Goal: Task Accomplishment & Management: Complete application form

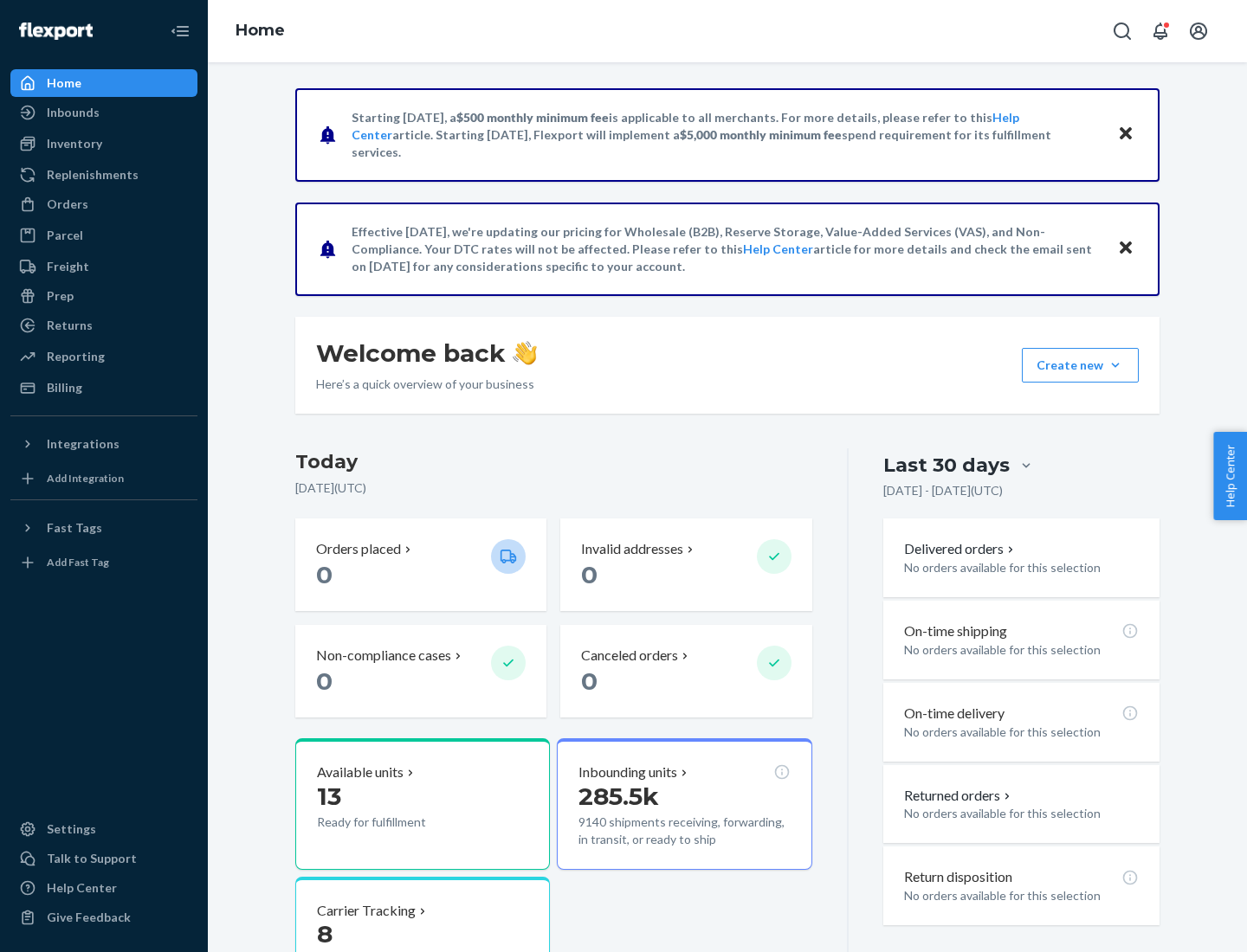
click at [1115, 365] on button "Create new Create new inbound Create new order Create new product" at bounding box center [1080, 365] width 117 height 35
click at [104, 113] on div "Inbounds" at bounding box center [104, 112] width 184 height 24
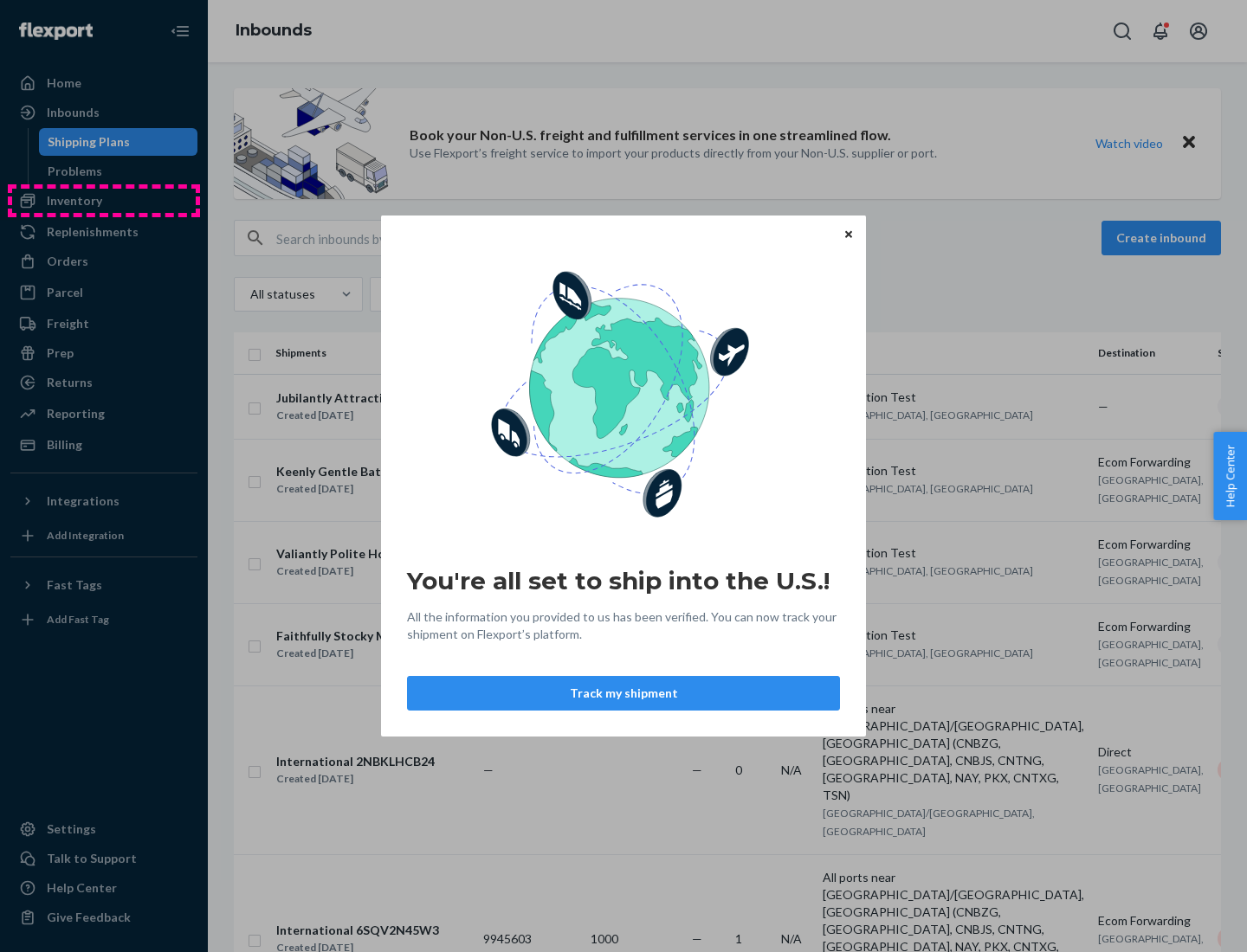
click at [104, 200] on div "You're all set to ship into the U.S.! All the information you provided to us ha…" at bounding box center [623, 476] width 1247 height 952
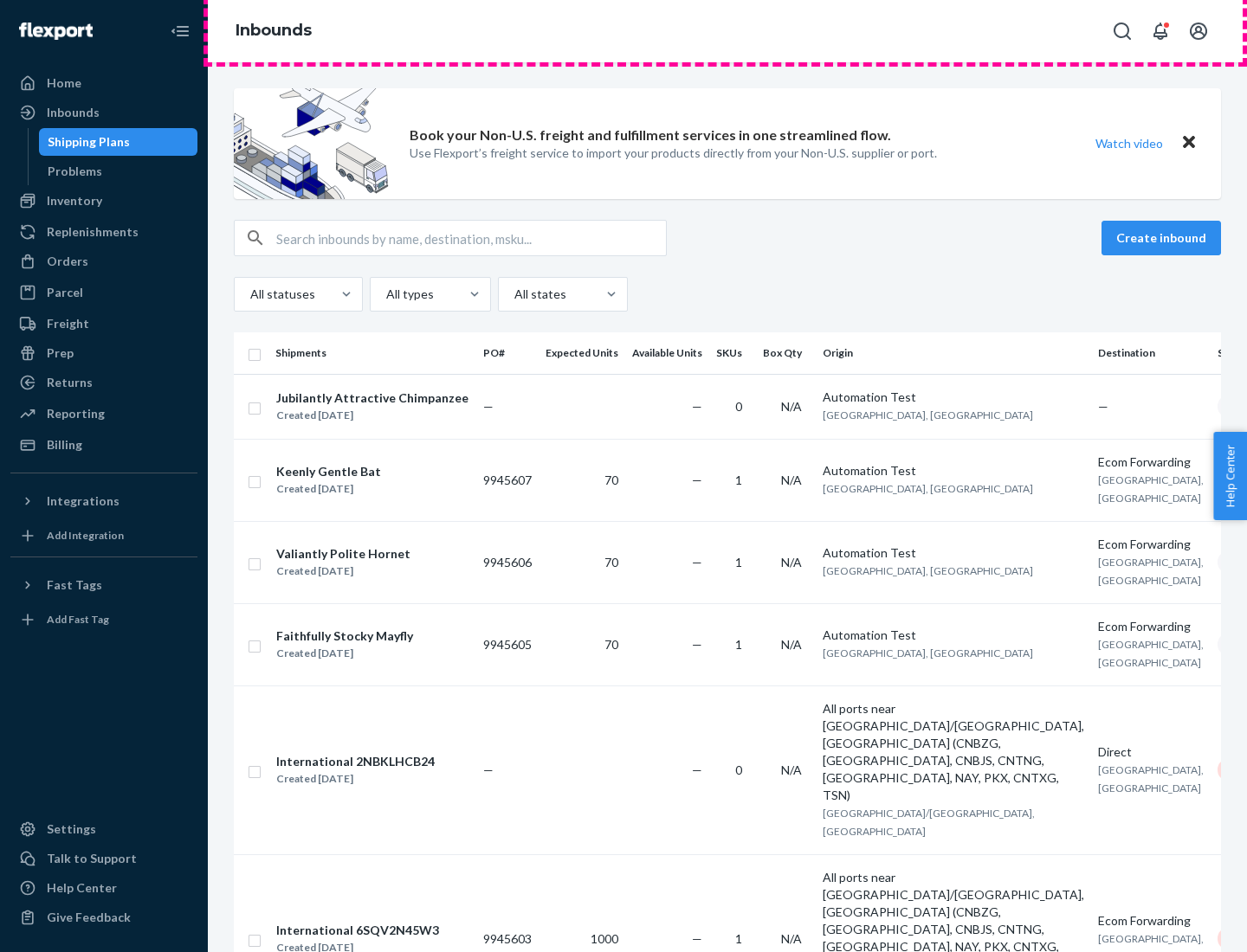
click at [728, 31] on div "Inbounds" at bounding box center [727, 31] width 1039 height 63
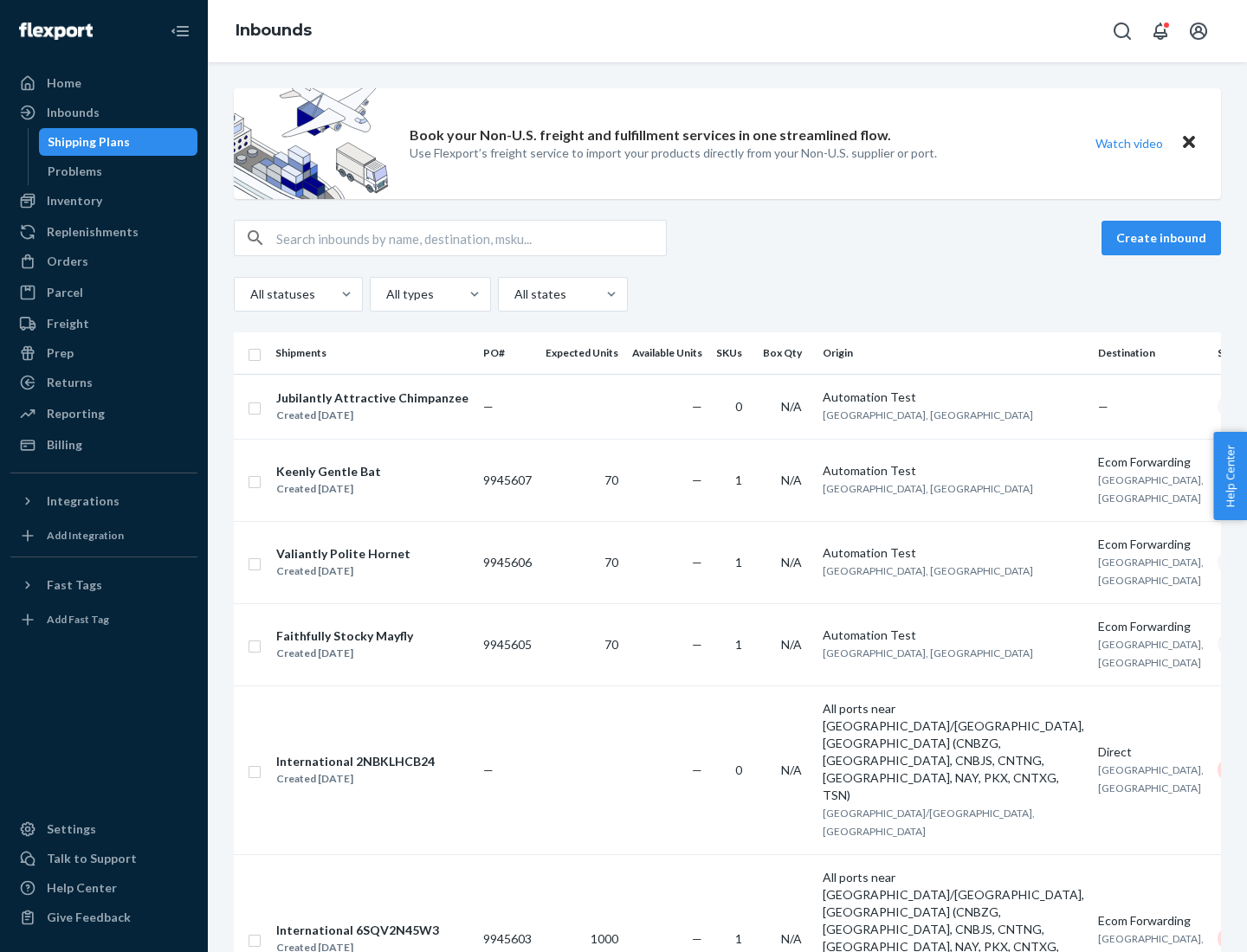
click at [728, 294] on div "All statuses All types All states" at bounding box center [727, 294] width 987 height 35
click at [86, 142] on div "Shipping Plans" at bounding box center [89, 141] width 82 height 17
click at [1164, 238] on button "Create inbound" at bounding box center [1162, 238] width 120 height 35
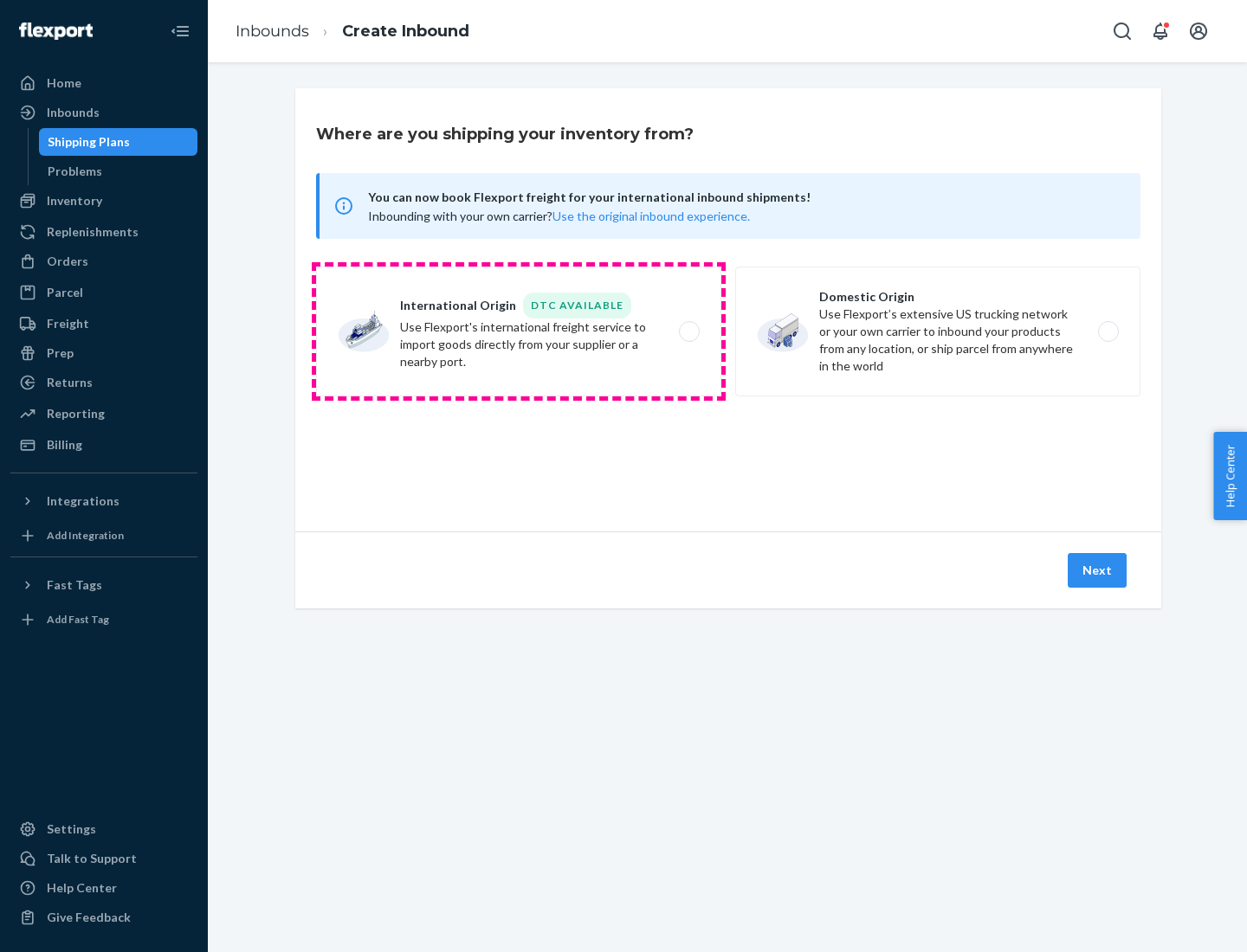
click at [519, 332] on label "International Origin DTC Available Use Flexport's international freight service…" at bounding box center [518, 331] width 406 height 130
click at [688, 332] on input "International Origin DTC Available Use Flexport's international freight service…" at bounding box center [694, 332] width 12 height 12
radio input "true"
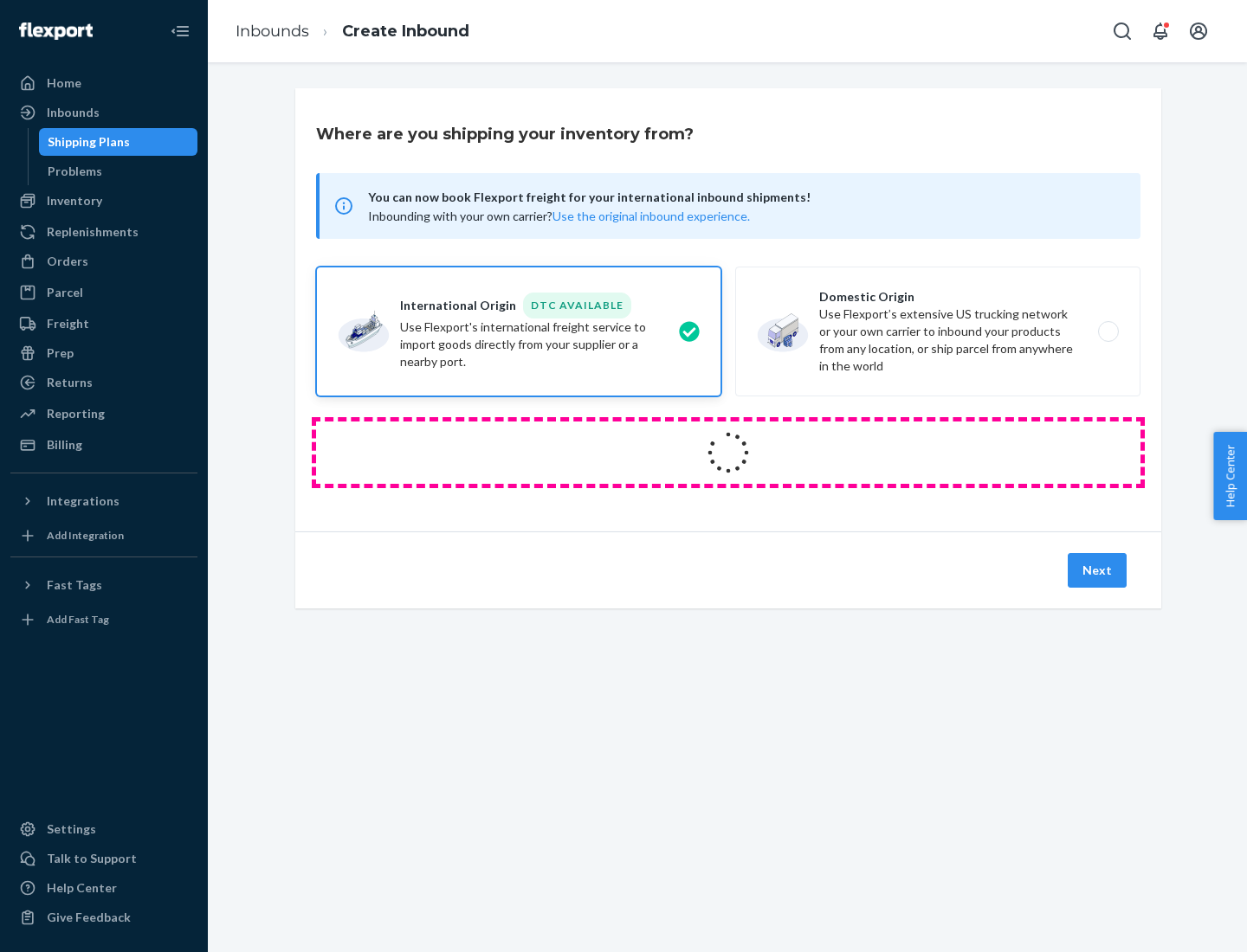
click at [729, 453] on icon at bounding box center [729, 453] width 48 height 48
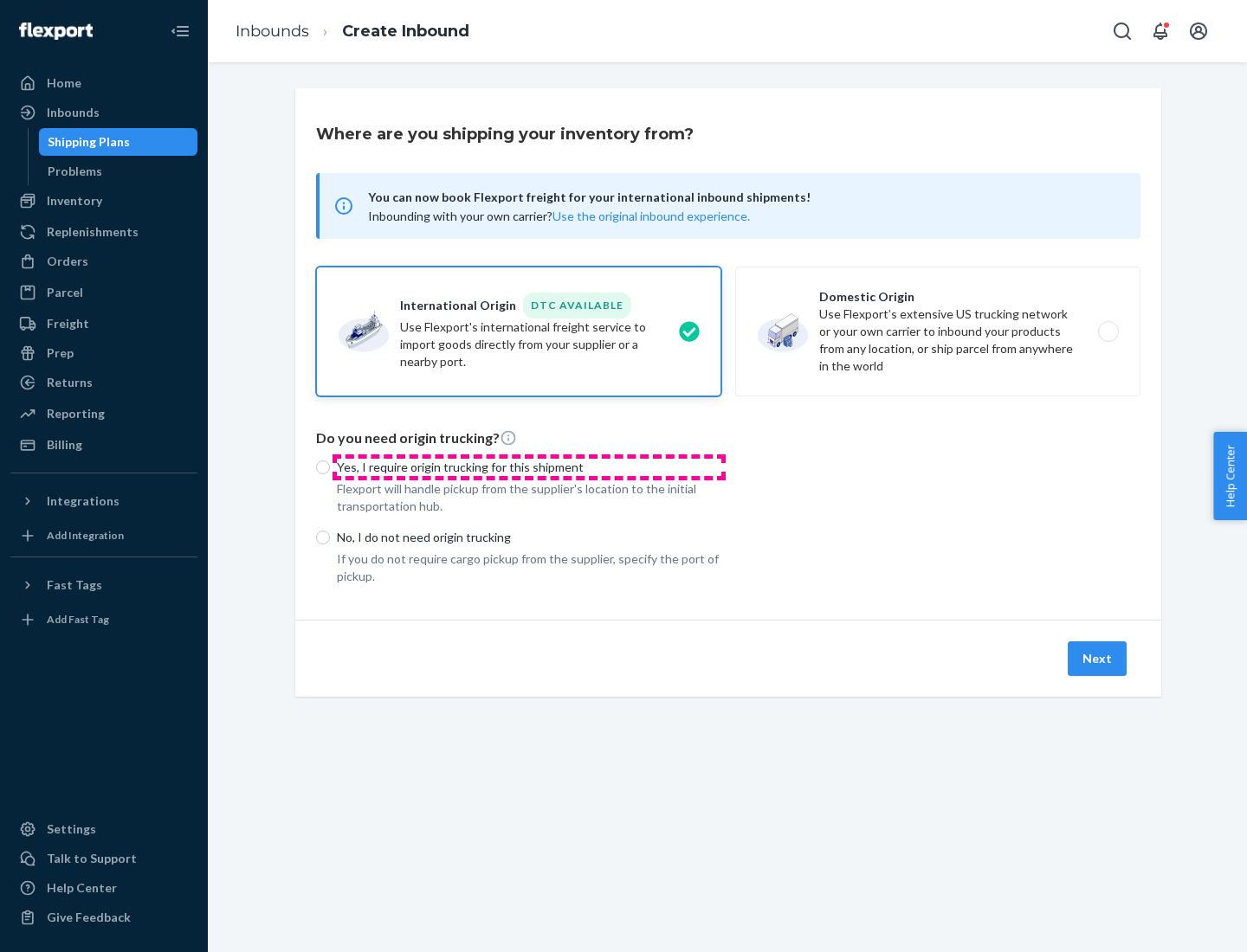
click at [529, 466] on p "Yes, I require origin trucking for this shipment" at bounding box center [529, 467] width 385 height 17
click at [330, 466] on input "Yes, I require origin trucking for this shipment" at bounding box center [322, 467] width 13 height 13
radio input "true"
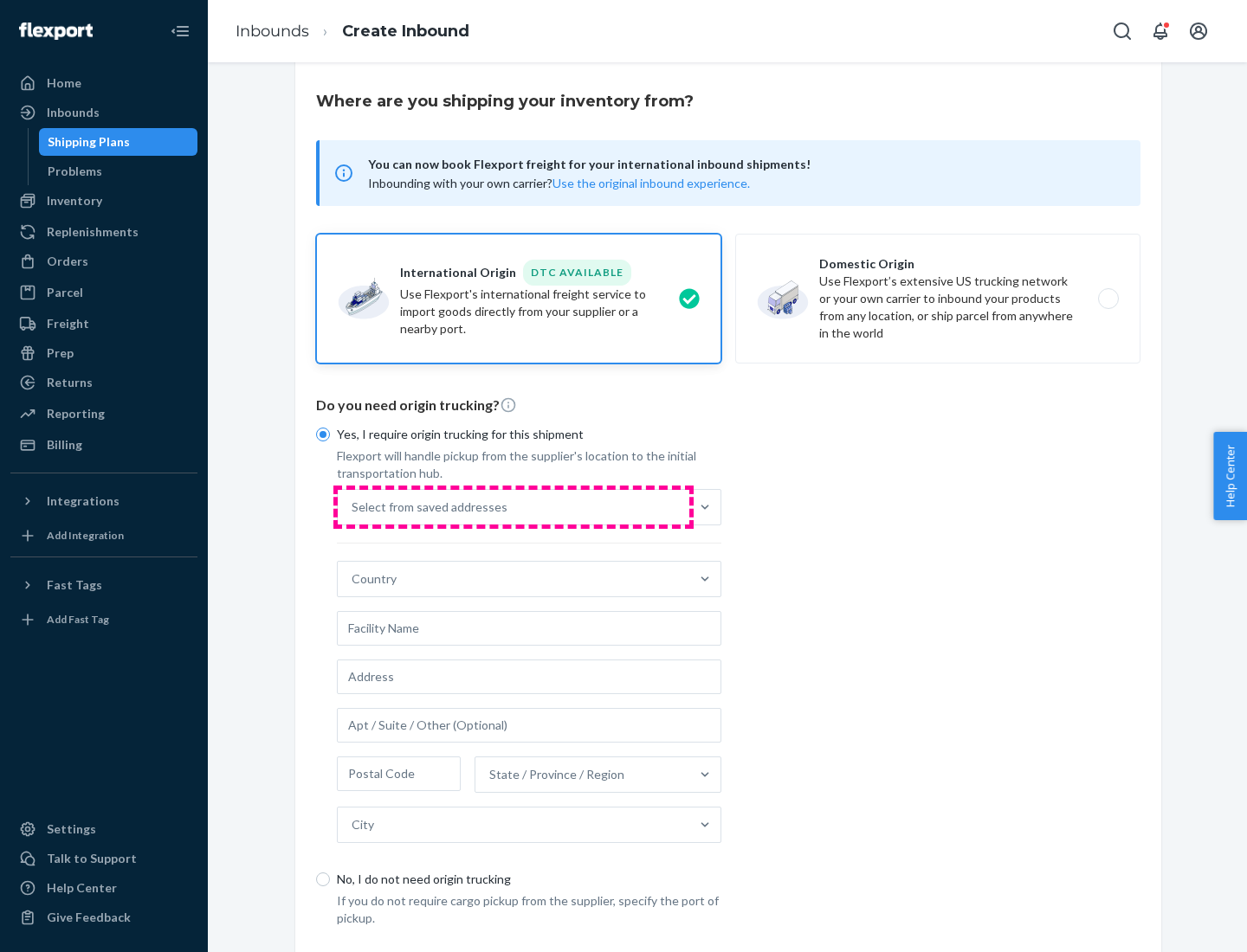
click at [514, 506] on div "Select from saved addresses" at bounding box center [513, 507] width 352 height 35
click at [354, 506] on input "Select from saved addresses" at bounding box center [353, 506] width 2 height 17
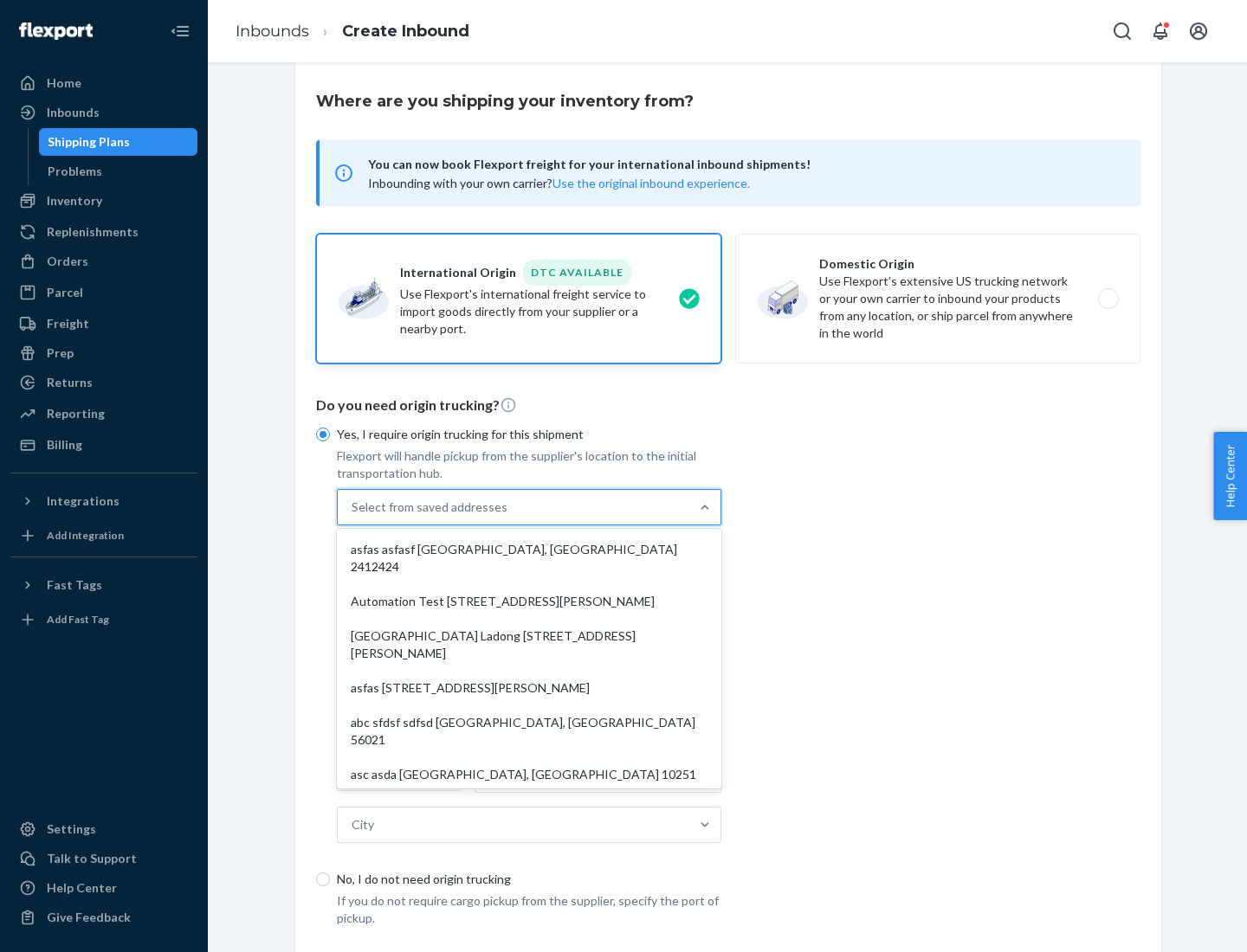
scroll to position [75, 0]
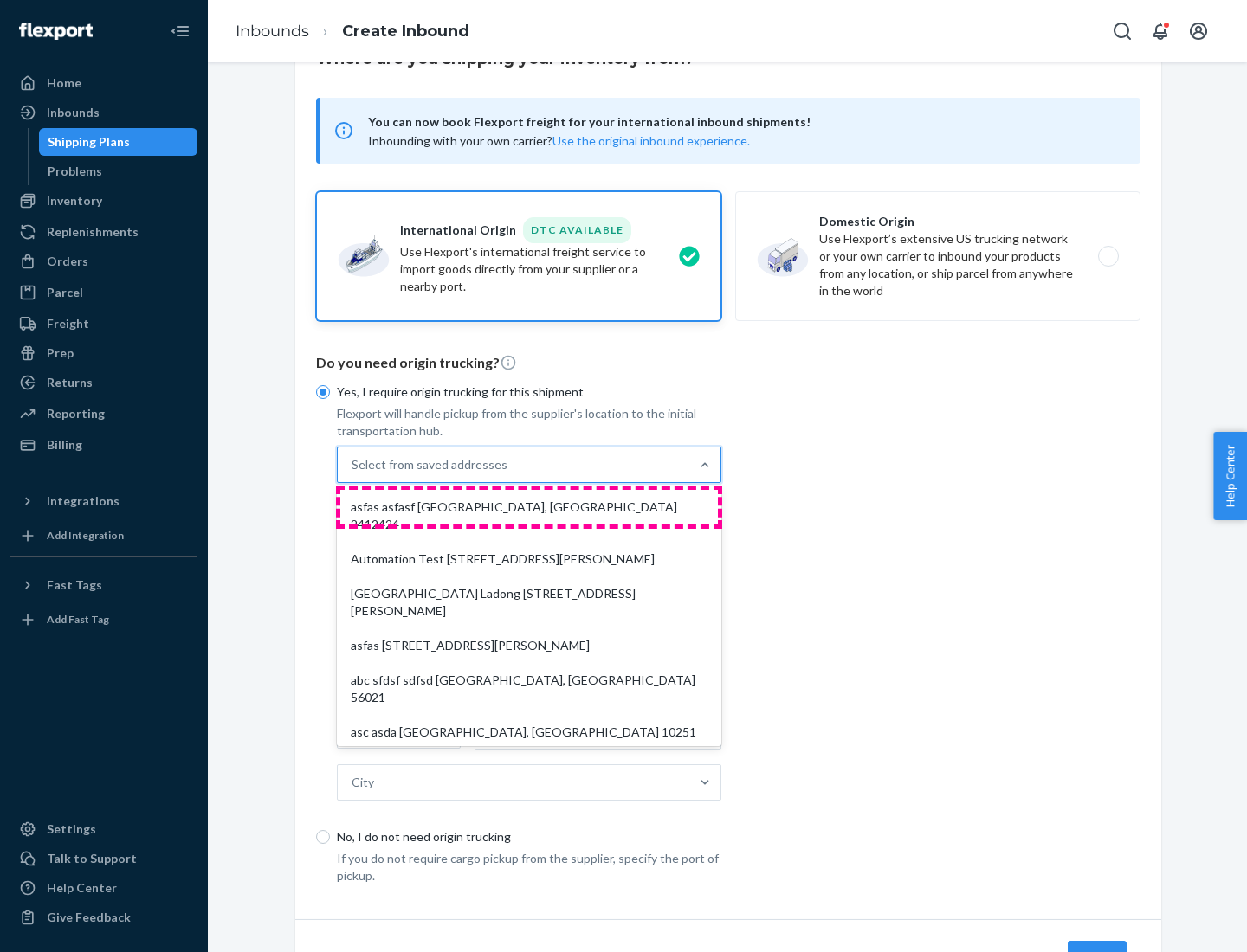
click at [529, 506] on div "asfas asfasf [GEOGRAPHIC_DATA], [GEOGRAPHIC_DATA] 2412424" at bounding box center [529, 516] width 378 height 52
click at [354, 473] on input "option asfas asfasf [GEOGRAPHIC_DATA], [GEOGRAPHIC_DATA] 2412424 focused, 1 of …" at bounding box center [353, 464] width 2 height 17
type input "asfas"
type input "asfasf"
type input "2412424"
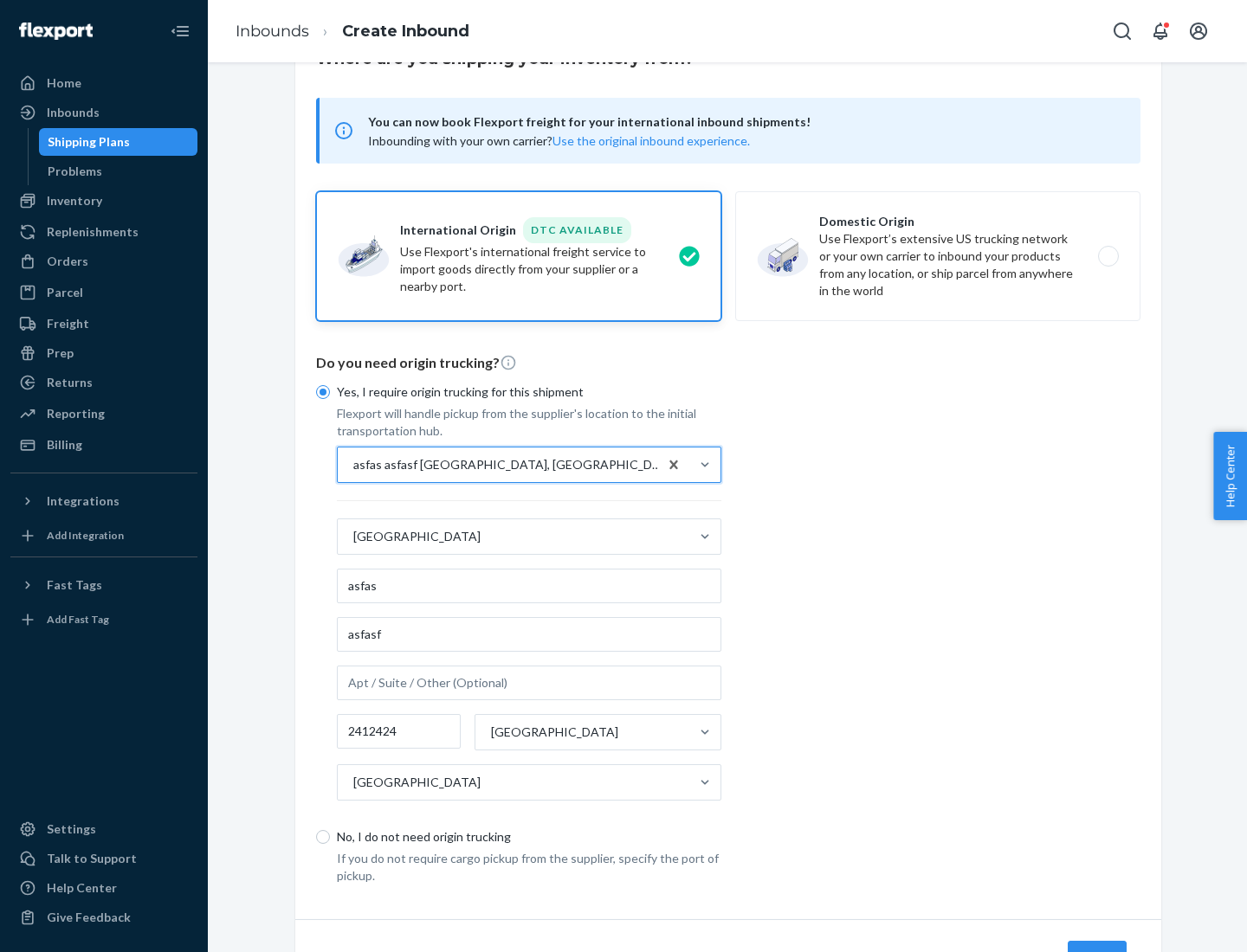
scroll to position [161, 0]
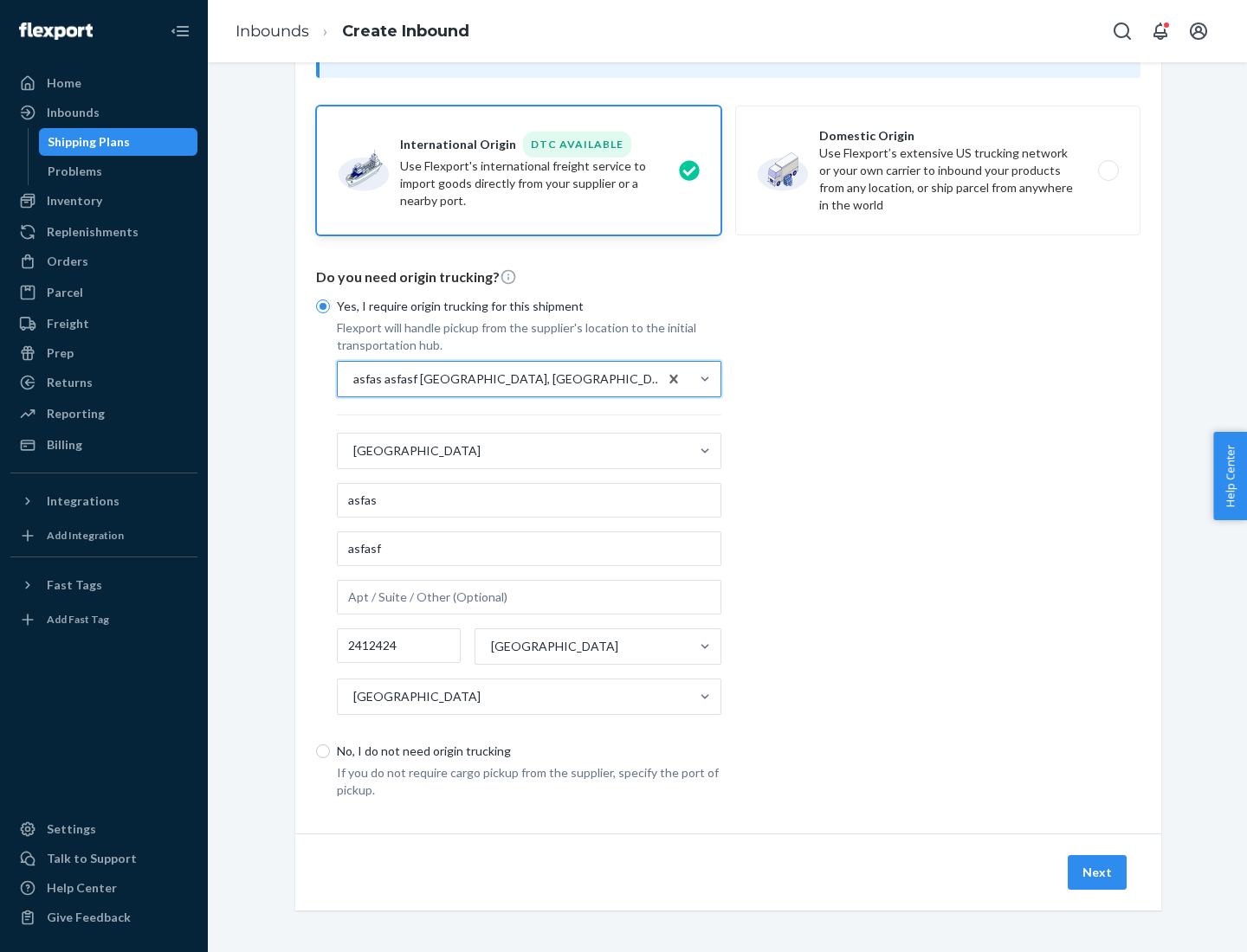
click at [1098, 871] on button "Next" at bounding box center [1098, 872] width 59 height 35
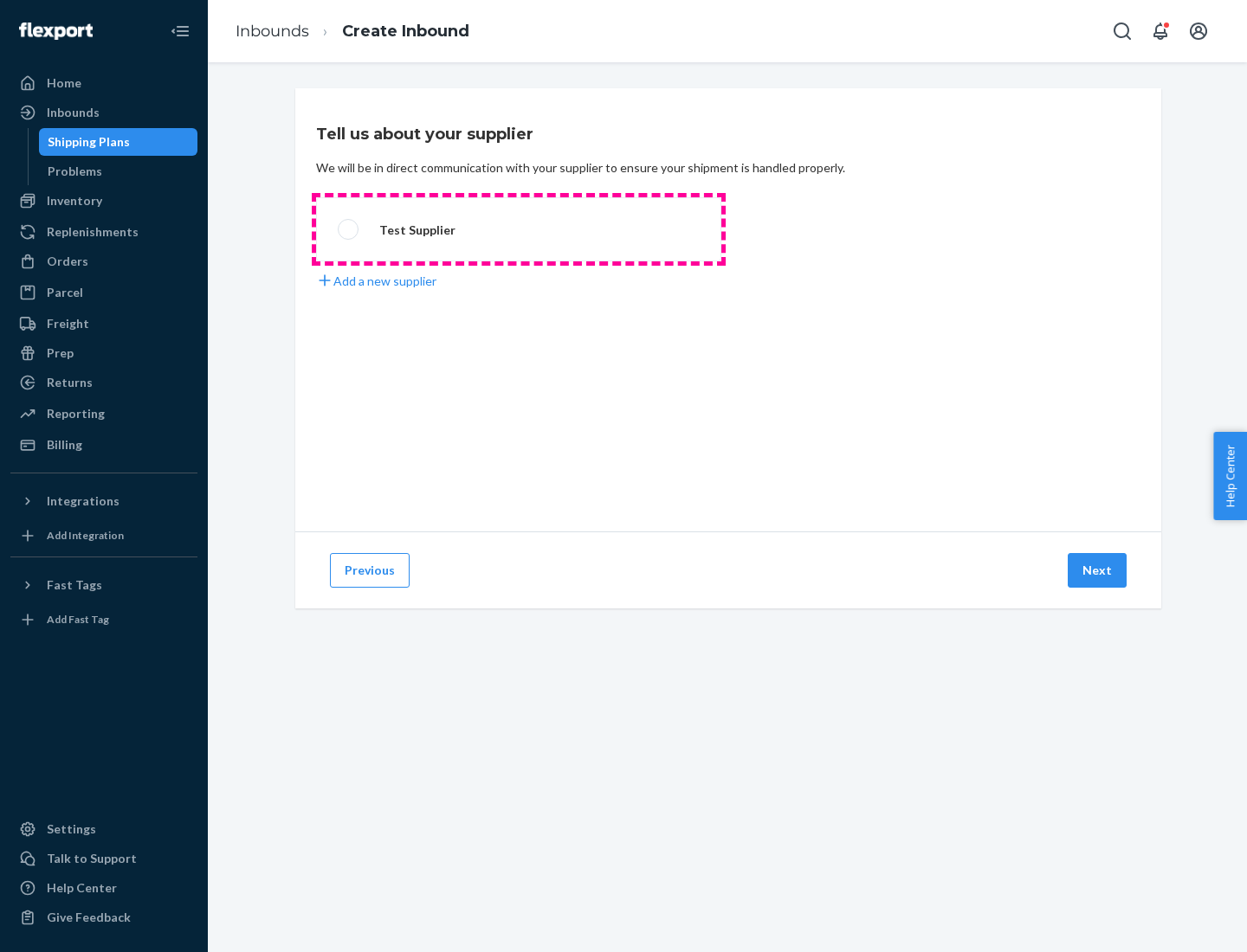
click at [519, 229] on label "Test Supplier" at bounding box center [518, 230] width 406 height 64
click at [349, 229] on input "Test Supplier" at bounding box center [343, 230] width 12 height 12
radio input "true"
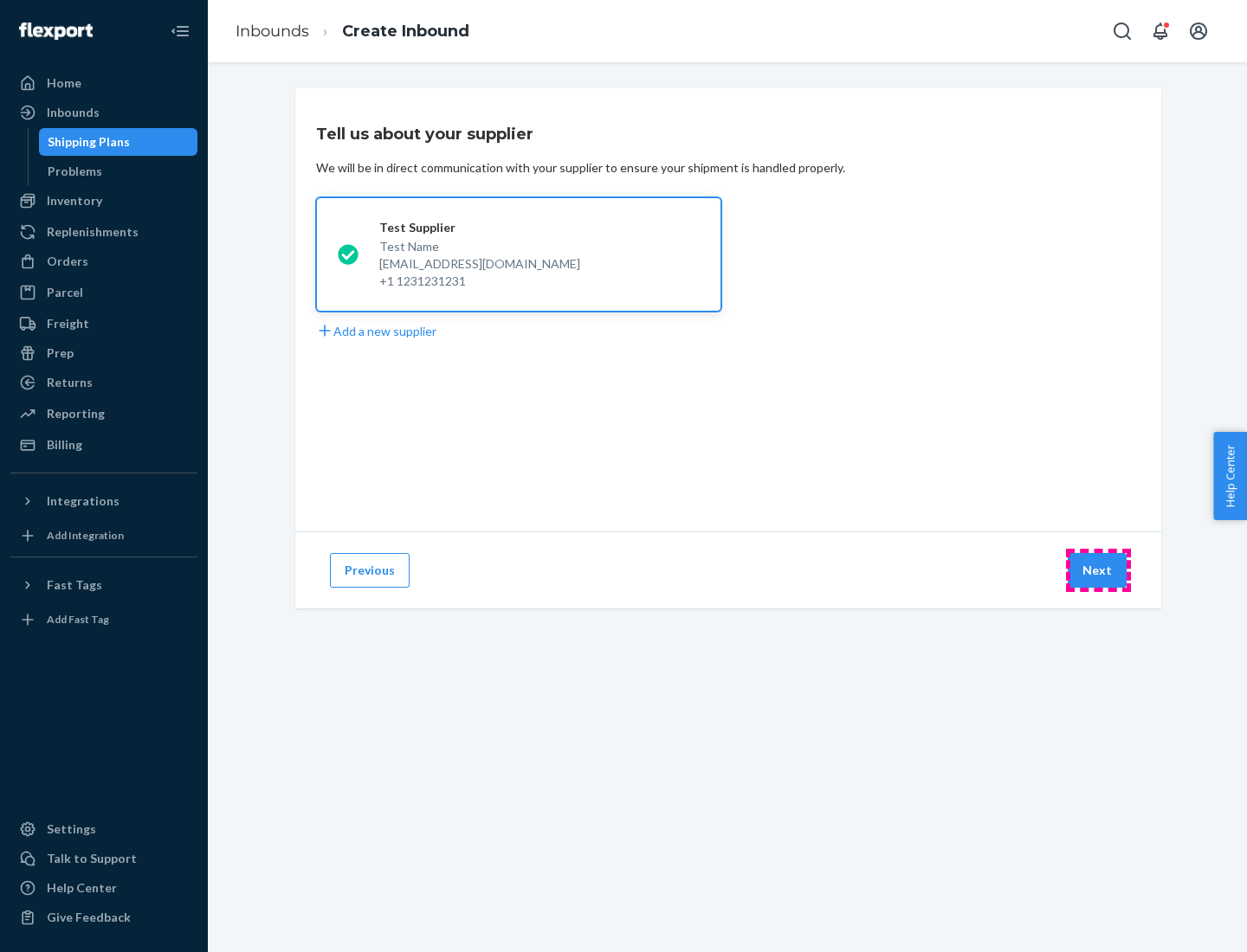
click at [1098, 571] on button "Next" at bounding box center [1098, 570] width 59 height 35
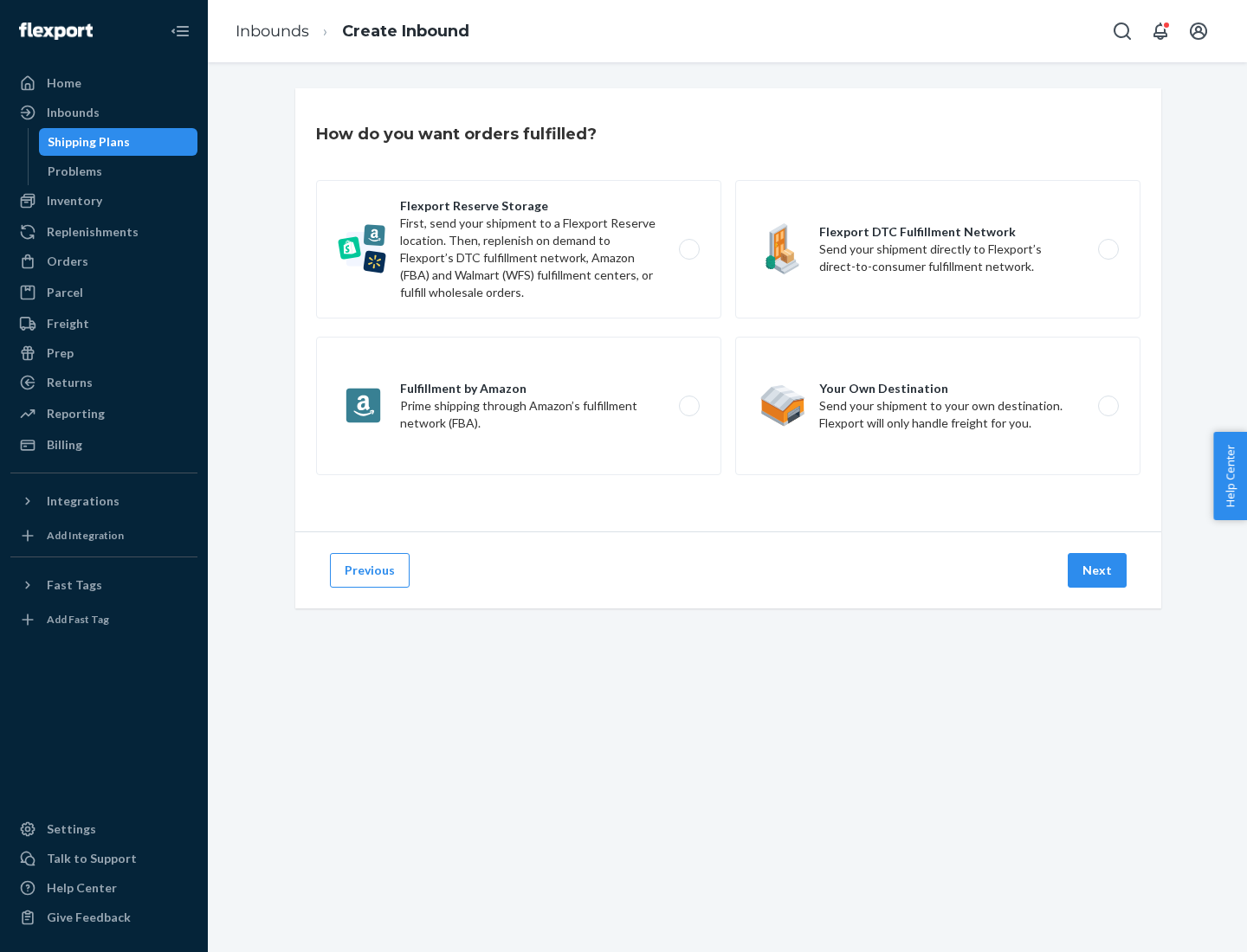
click at [519, 406] on label "Fulfillment by Amazon Prime shipping through Amazon’s fulfillment network (FBA)." at bounding box center [518, 405] width 406 height 139
click at [688, 406] on input "Fulfillment by Amazon Prime shipping through Amazon’s fulfillment network (FBA)." at bounding box center [694, 406] width 12 height 12
radio input "true"
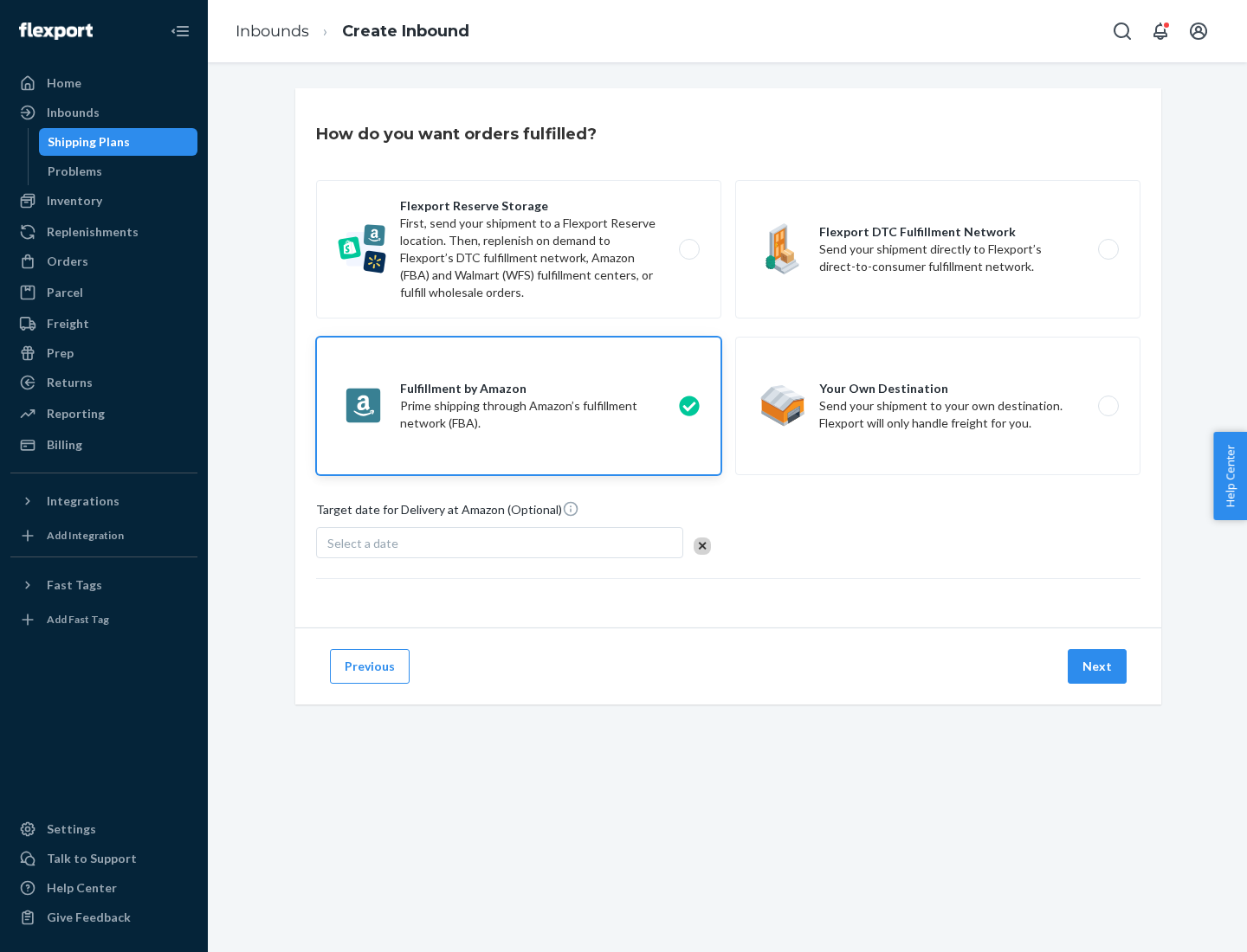
click at [1098, 667] on button "Next" at bounding box center [1098, 667] width 59 height 35
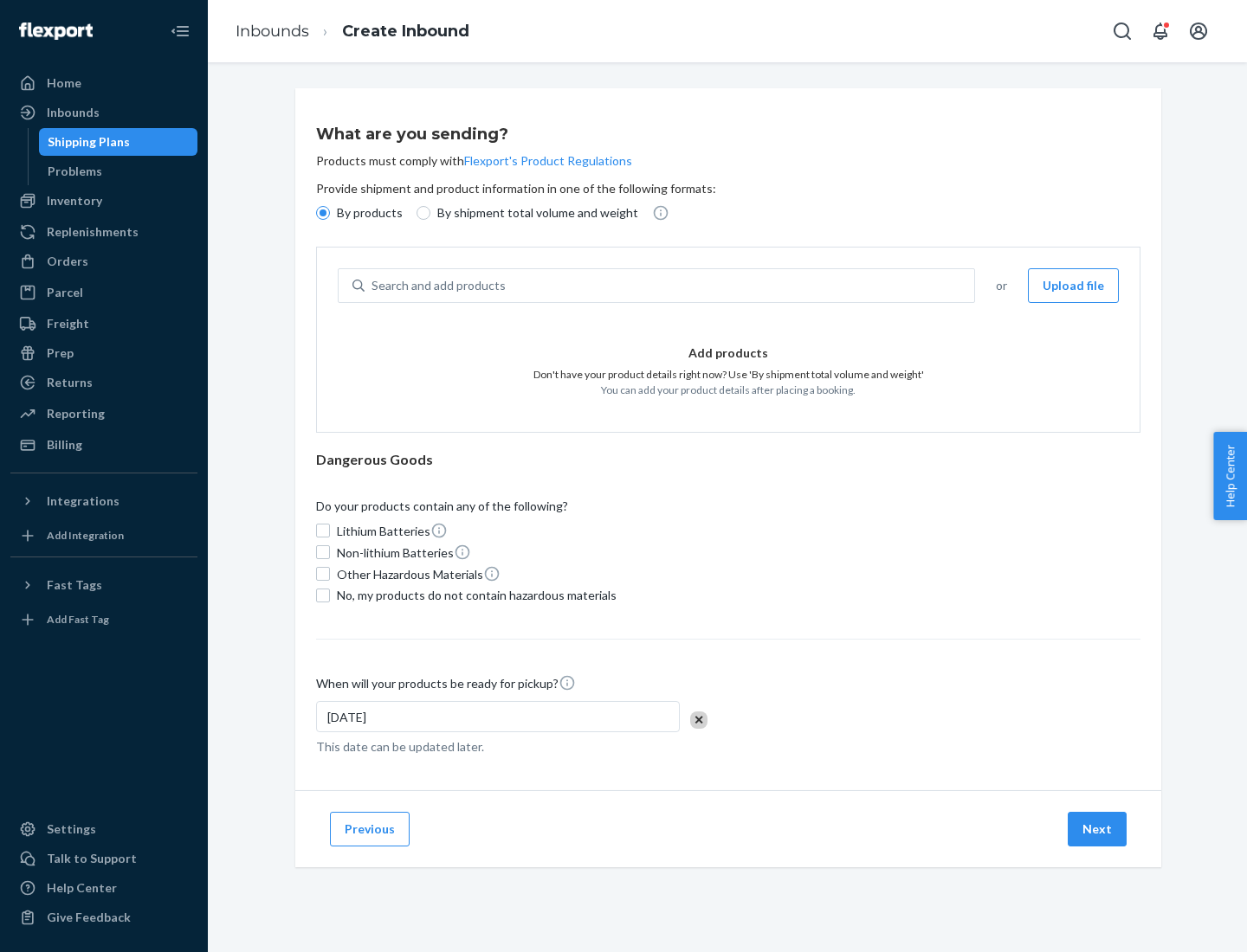
click at [533, 213] on p "By shipment total volume and weight" at bounding box center [538, 212] width 201 height 17
click at [431, 213] on input "By shipment total volume and weight" at bounding box center [423, 212] width 13 height 13
radio input "true"
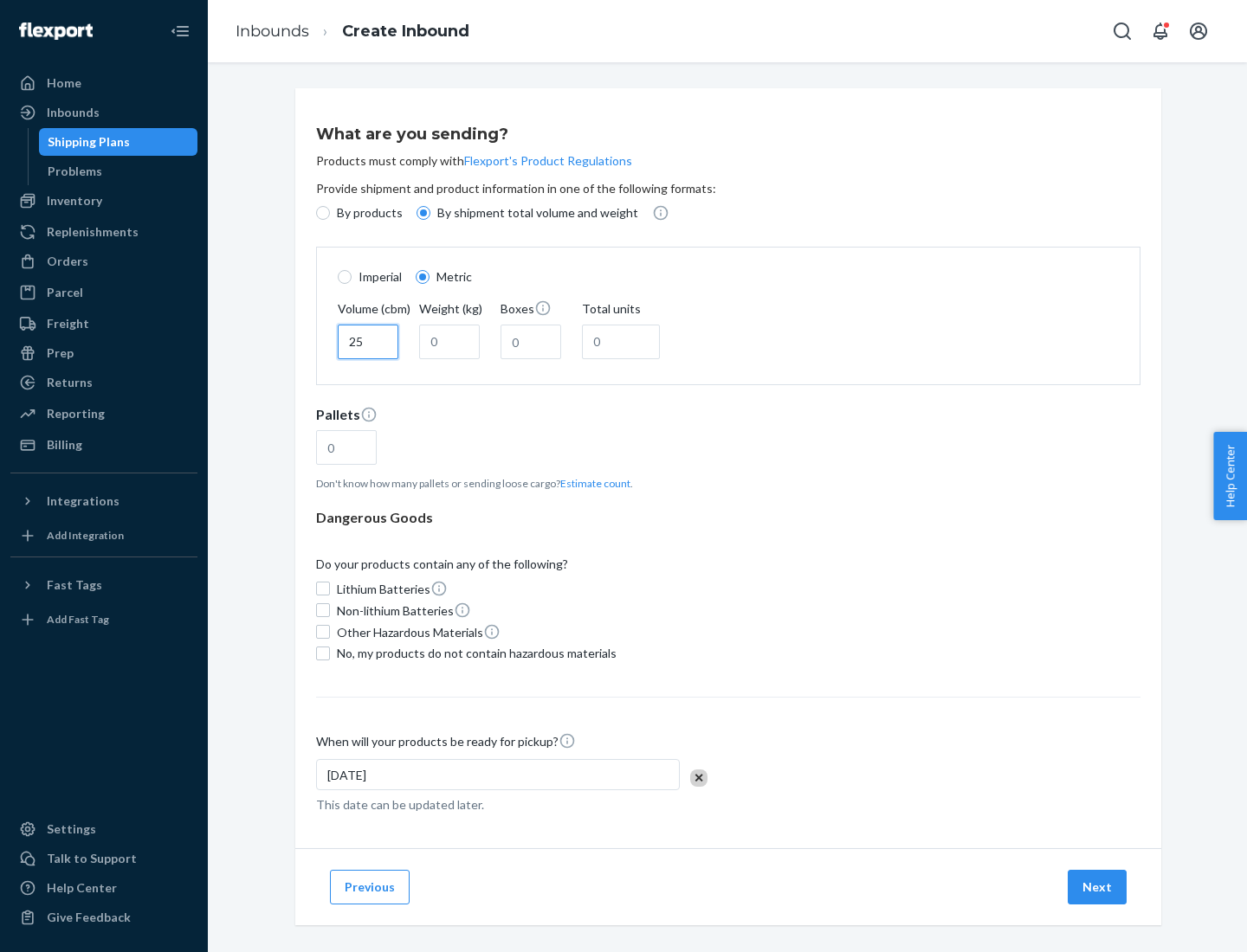
type input "25"
type input "100"
type input "50"
type input "500"
click at [592, 483] on button "Estimate count" at bounding box center [595, 483] width 70 height 14
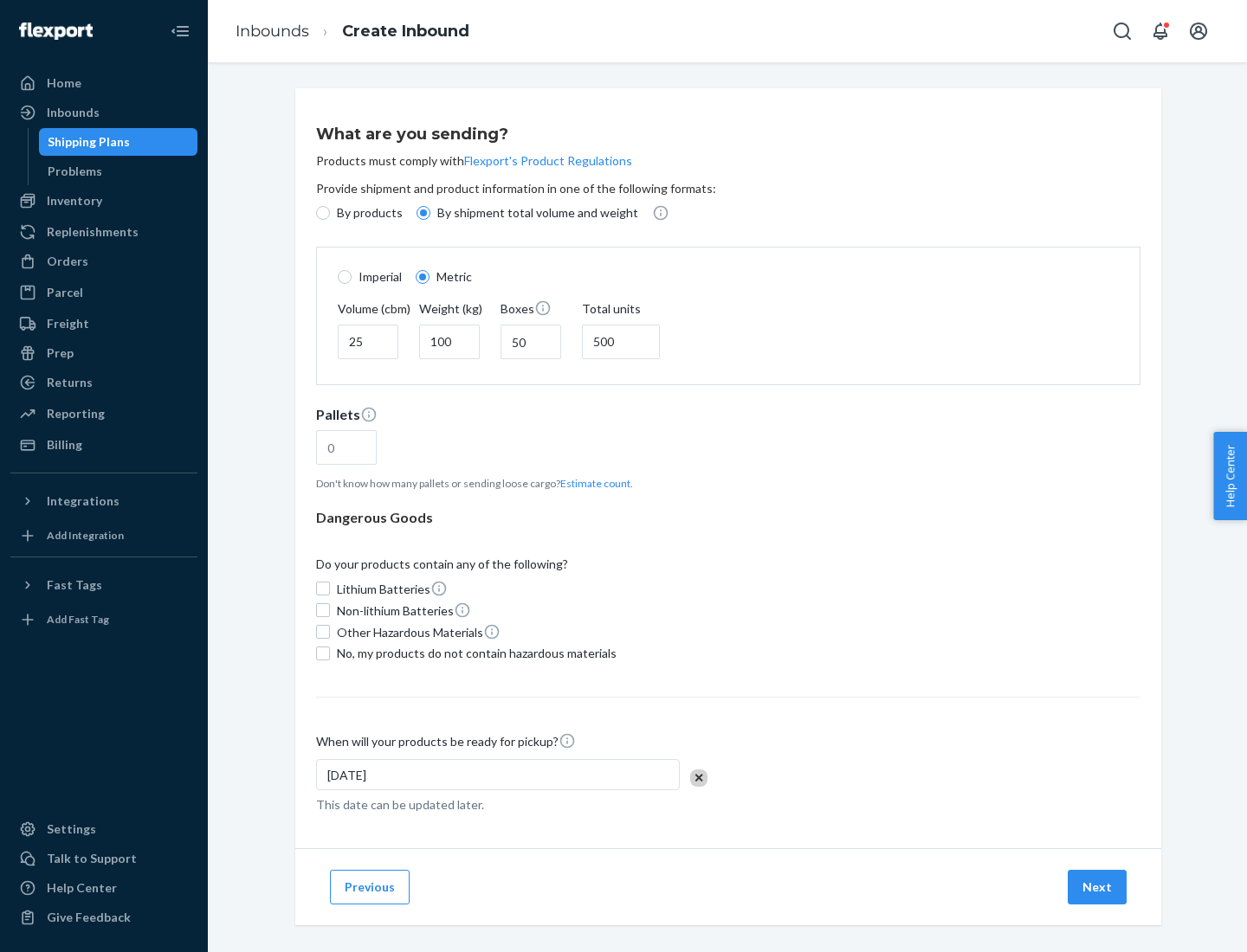
type input "16"
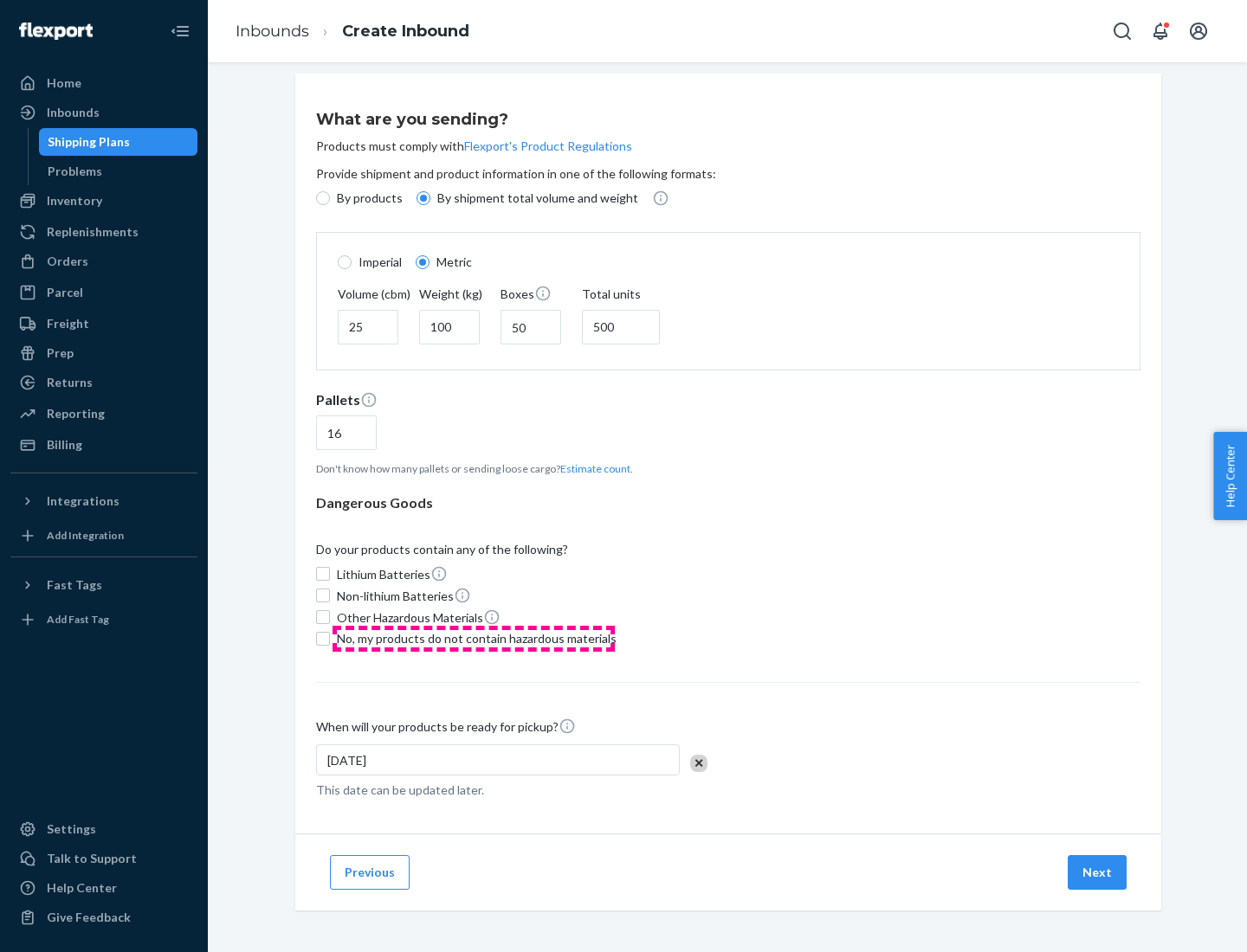
click at [474, 638] on span "No, my products do not contain hazardous materials" at bounding box center [476, 638] width 280 height 17
click at [330, 638] on input "No, my products do not contain hazardous materials" at bounding box center [322, 638] width 13 height 13
checkbox input "true"
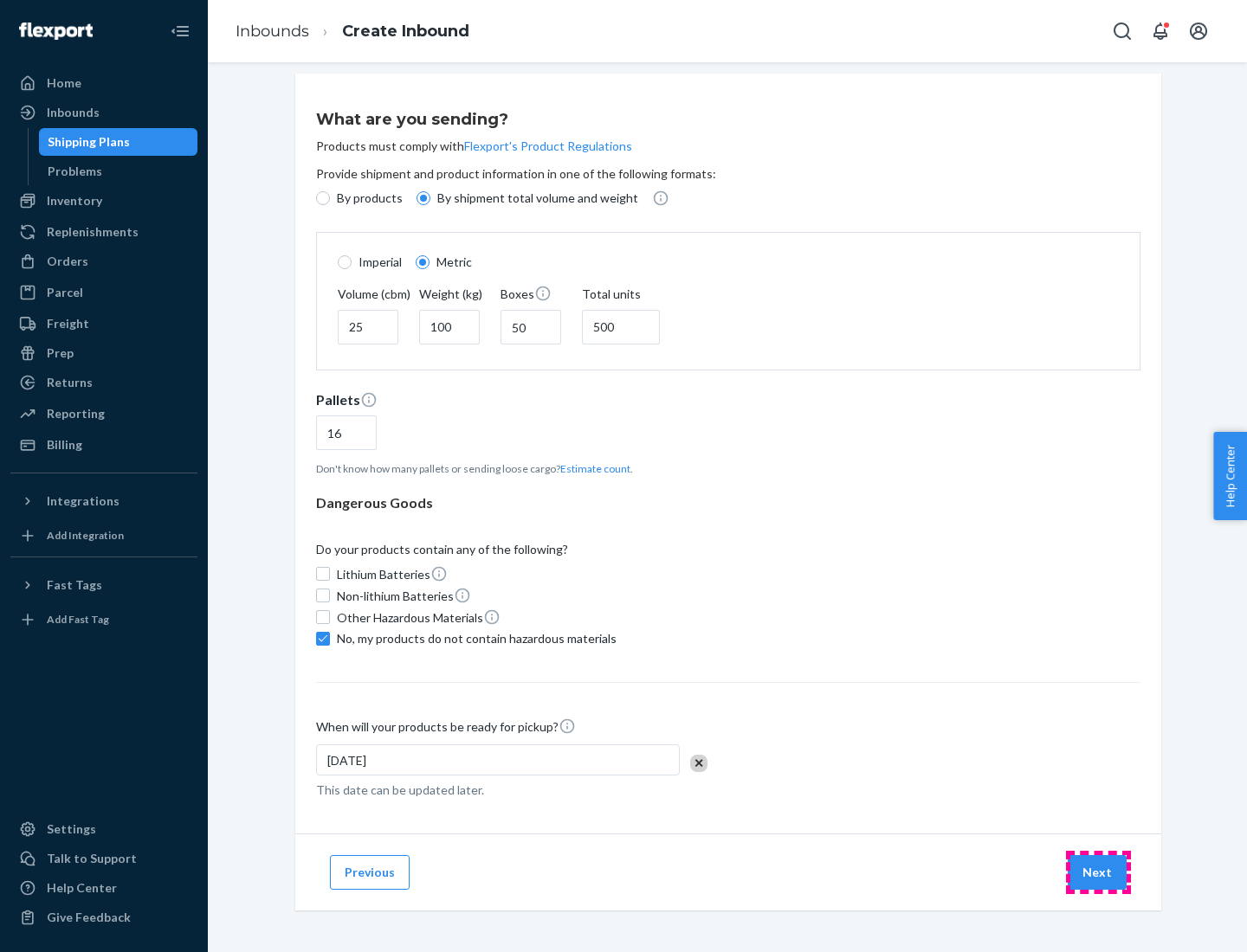
click at [1098, 871] on button "Next" at bounding box center [1098, 872] width 59 height 35
